Goal: Find specific page/section: Find specific page/section

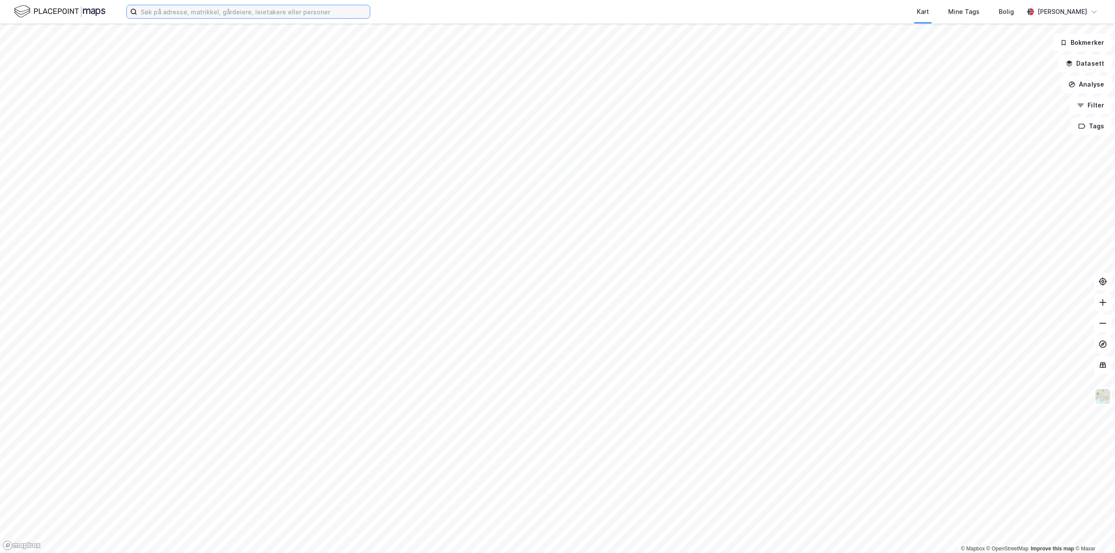
click at [178, 10] on input at bounding box center [253, 11] width 232 height 13
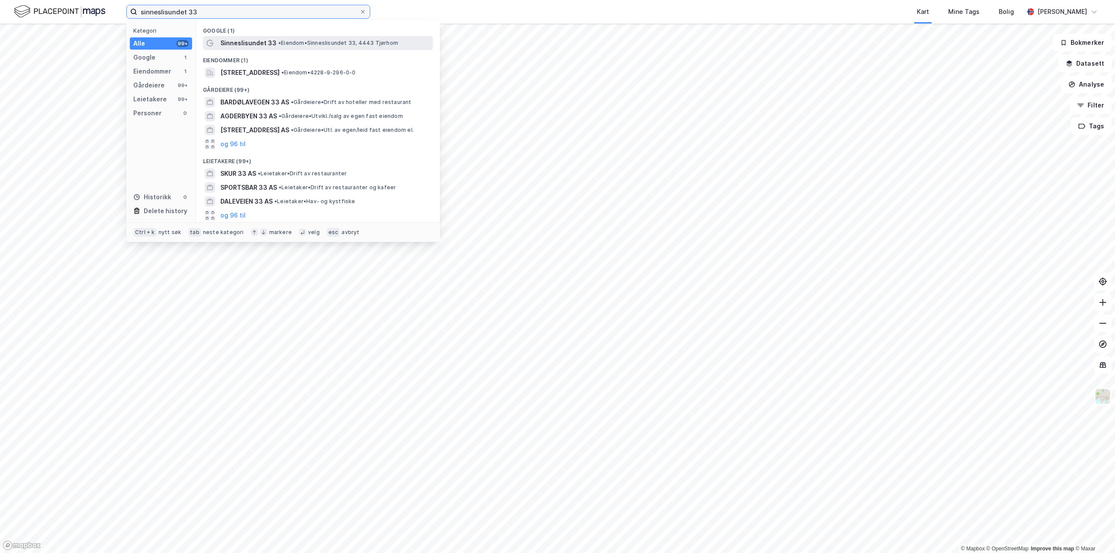
type input "sinneslisundet 33"
click at [261, 41] on span "Sinneslisundet 33" at bounding box center [248, 43] width 56 height 10
